Goal: Find contact information: Find contact information

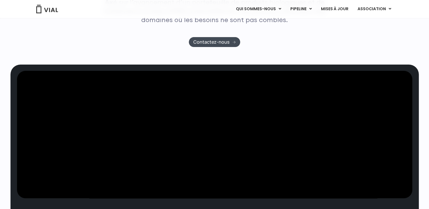
scroll to position [198, 0]
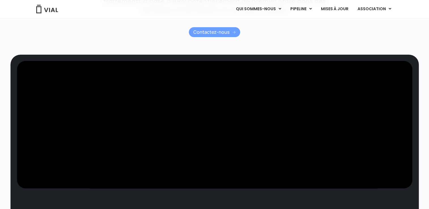
click at [211, 32] on span "Contactez-nous" at bounding box center [211, 32] width 36 height 4
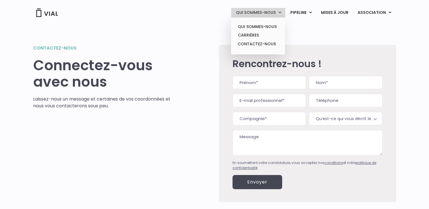
click at [254, 12] on font "QUI SOMMES-NOUS" at bounding box center [255, 13] width 40 height 6
click at [254, 25] on link "QUI SOMMES-NOUS" at bounding box center [258, 26] width 50 height 9
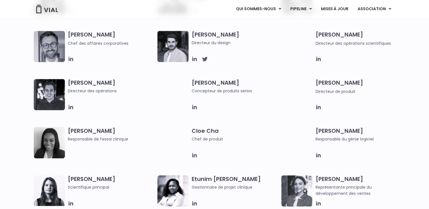
scroll to position [425, 0]
